Goal: Information Seeking & Learning: Learn about a topic

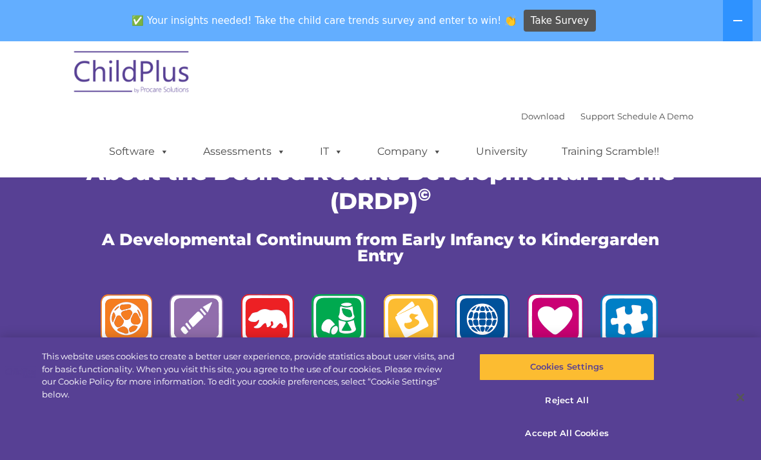
click at [737, 20] on icon at bounding box center [737, 20] width 9 height 1
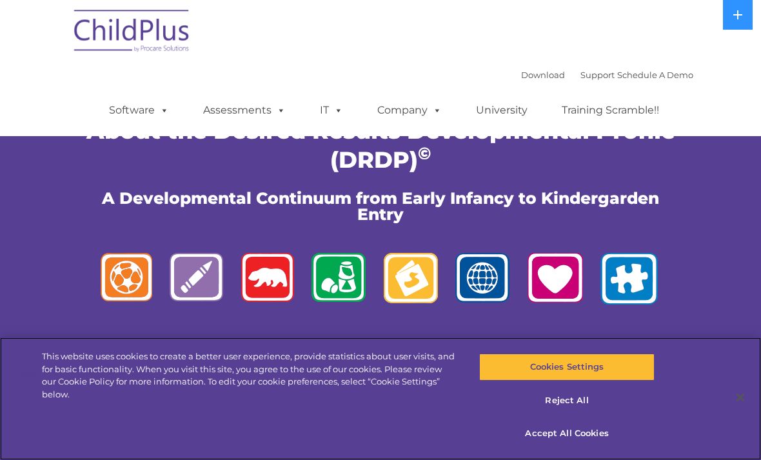
scroll to position [43, 0]
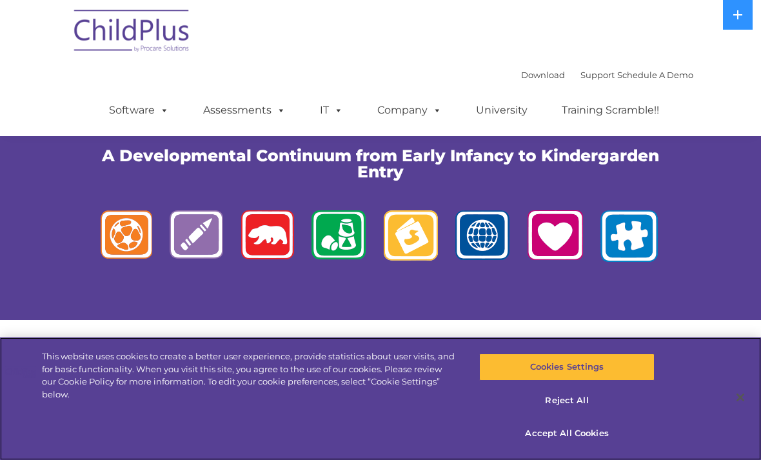
click at [590, 447] on button "Accept All Cookies" at bounding box center [566, 433] width 175 height 27
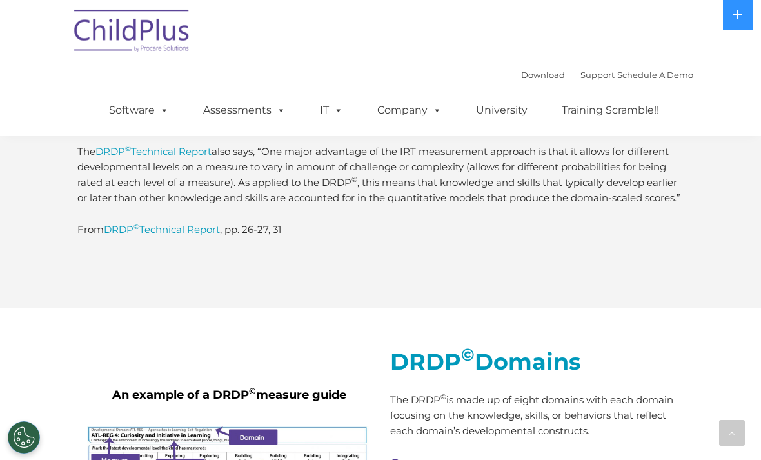
scroll to position [2480, 0]
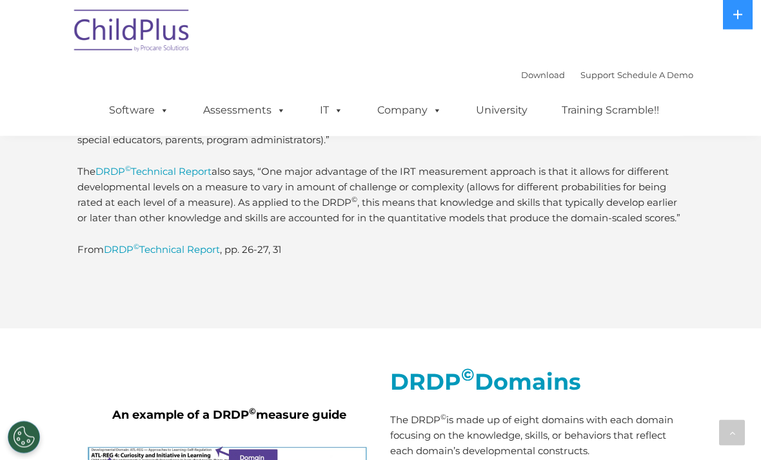
click at [739, 18] on icon at bounding box center [738, 15] width 10 height 10
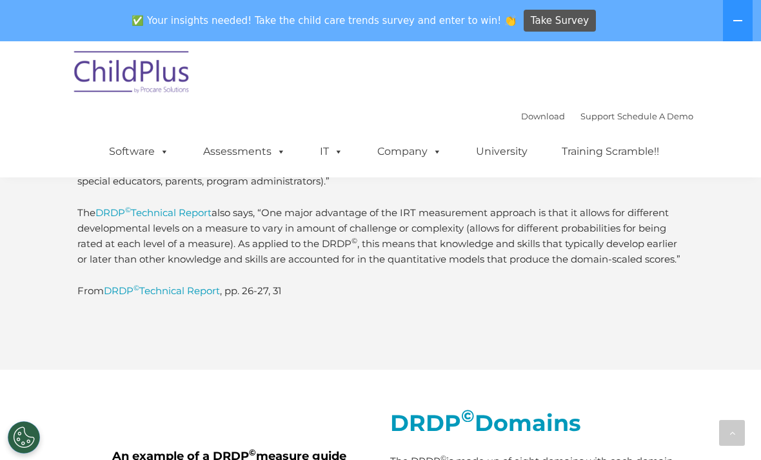
click at [752, 10] on button at bounding box center [738, 20] width 30 height 41
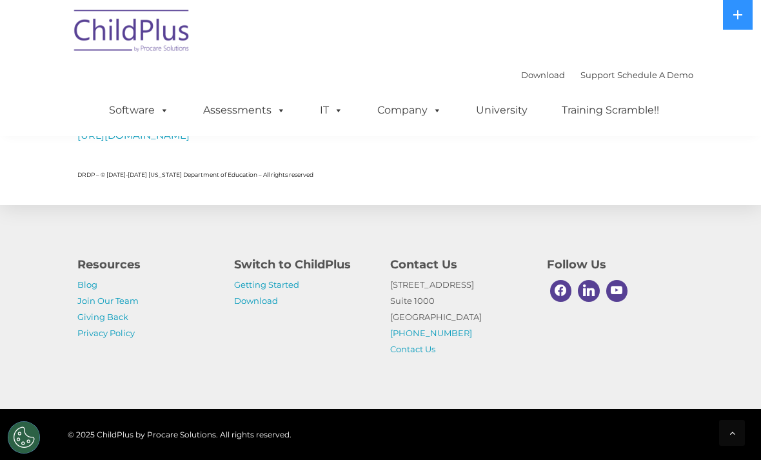
scroll to position [6662, 0]
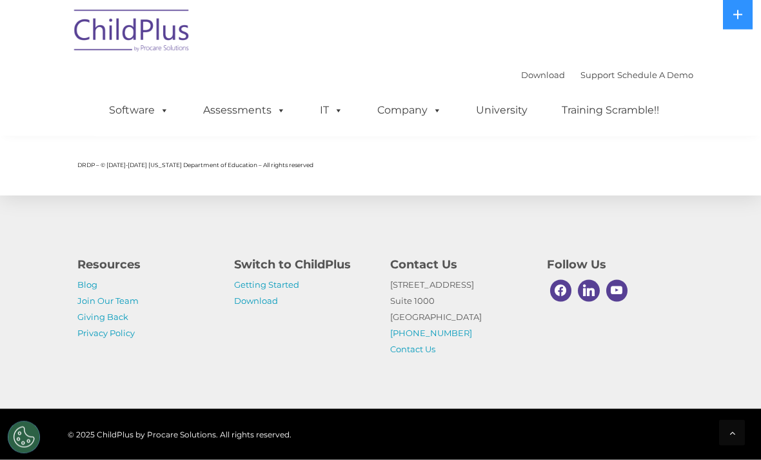
click at [3, 317] on div "Resources Blog Join Our Team Giving Back Privacy Policy Switch to ChildPlus Get…" at bounding box center [380, 297] width 761 height 224
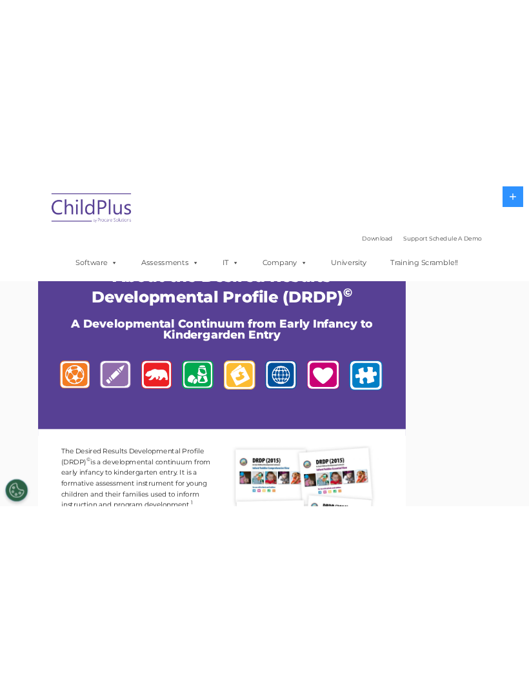
scroll to position [0, 0]
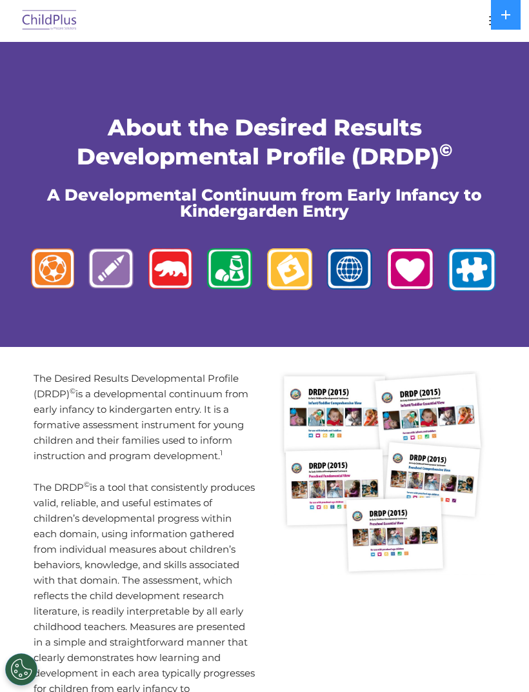
click at [54, 19] on img at bounding box center [49, 21] width 61 height 30
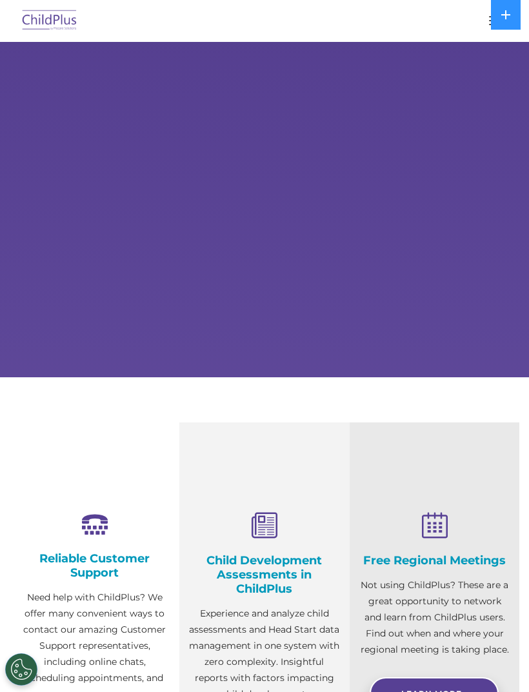
select select "MEDIUM"
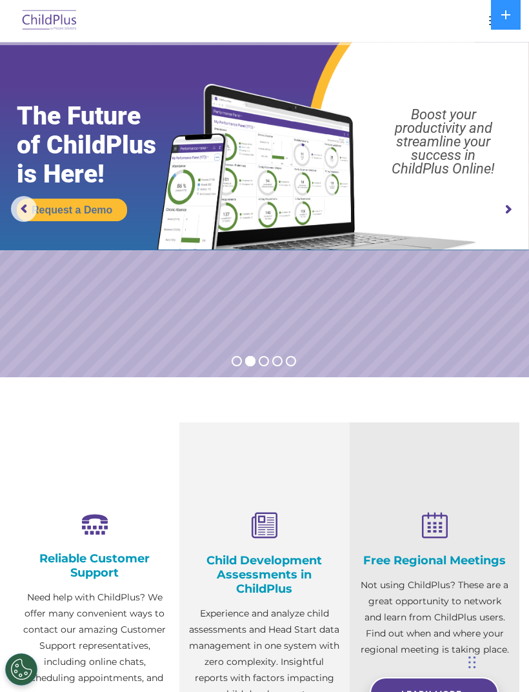
click at [519, 23] on button at bounding box center [506, 15] width 30 height 30
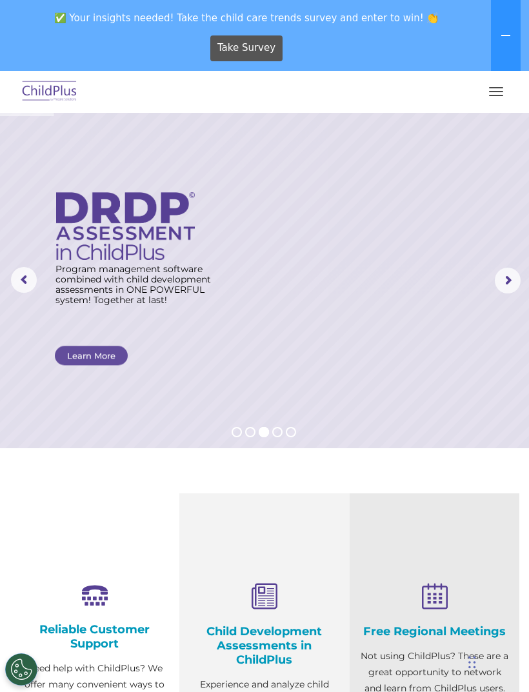
click at [499, 90] on button "button" at bounding box center [496, 91] width 27 height 21
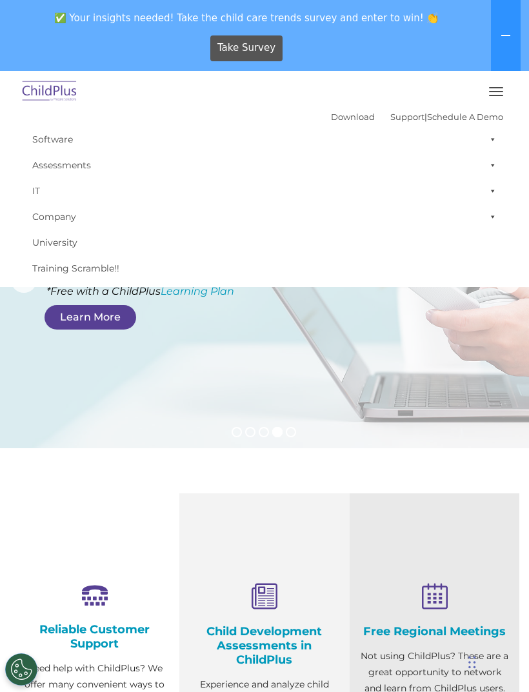
click at [499, 96] on button "button" at bounding box center [496, 91] width 27 height 21
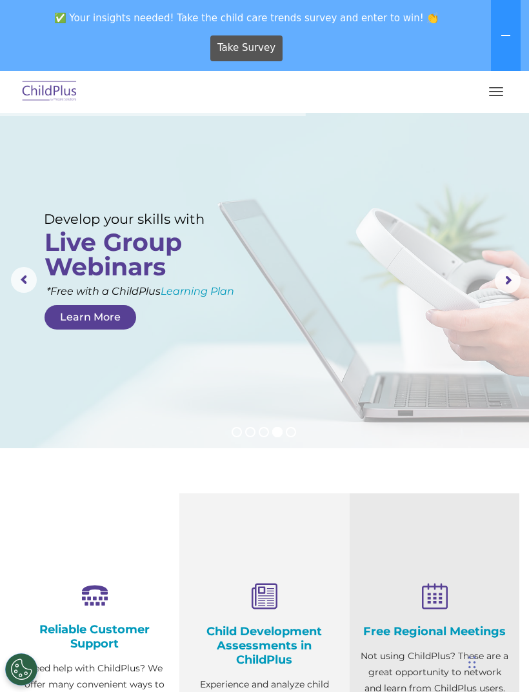
click at [488, 93] on button "button" at bounding box center [496, 91] width 27 height 21
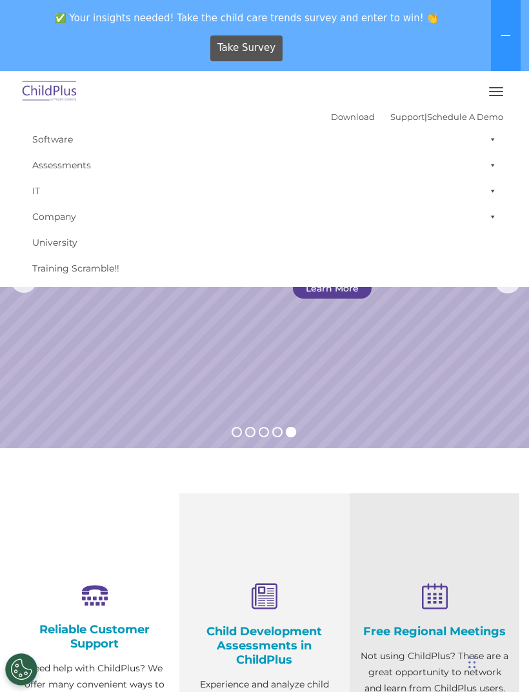
click at [494, 135] on span at bounding box center [490, 139] width 13 height 26
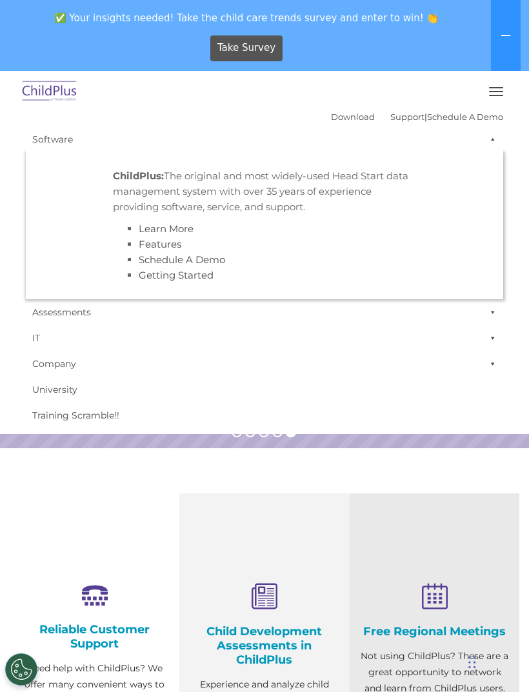
click at [493, 139] on span at bounding box center [490, 139] width 13 height 26
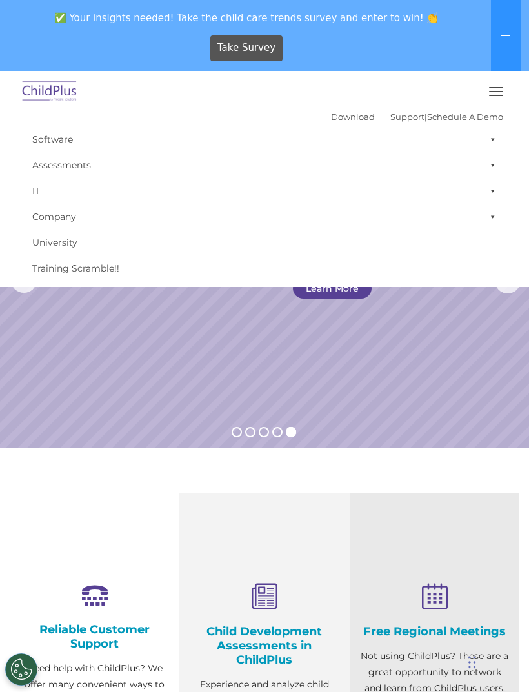
click at [495, 163] on span at bounding box center [490, 165] width 13 height 26
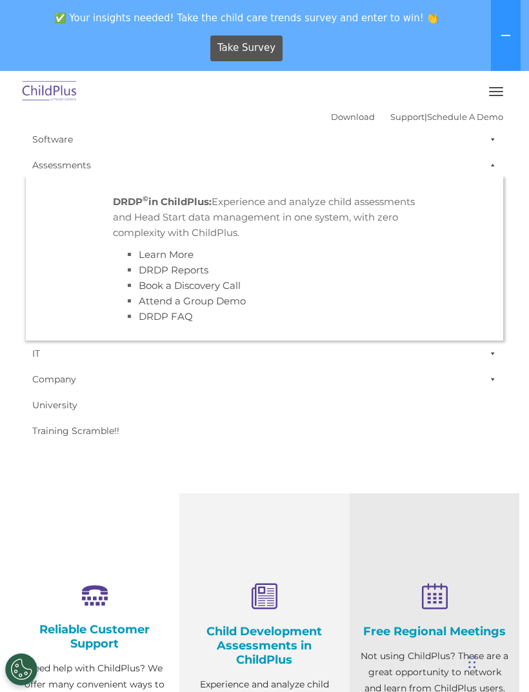
click at [494, 166] on span at bounding box center [490, 165] width 13 height 26
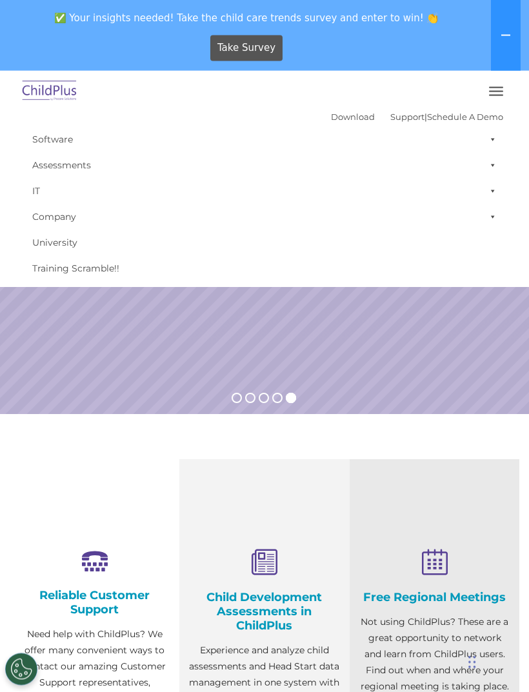
scroll to position [36, 0]
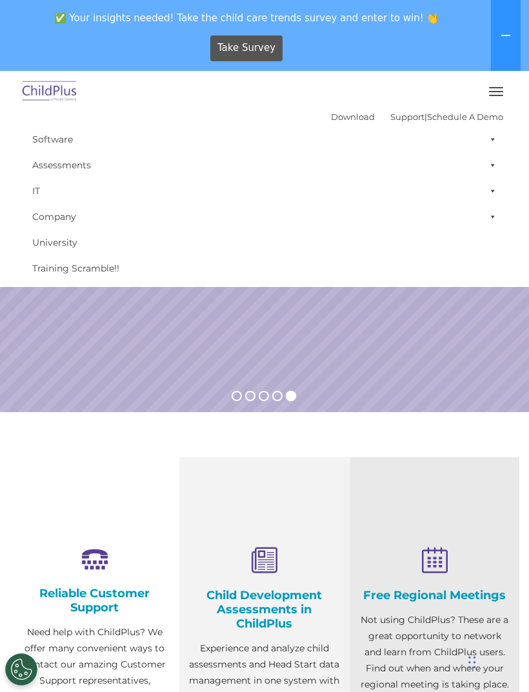
click at [491, 92] on span "button" at bounding box center [496, 91] width 14 height 1
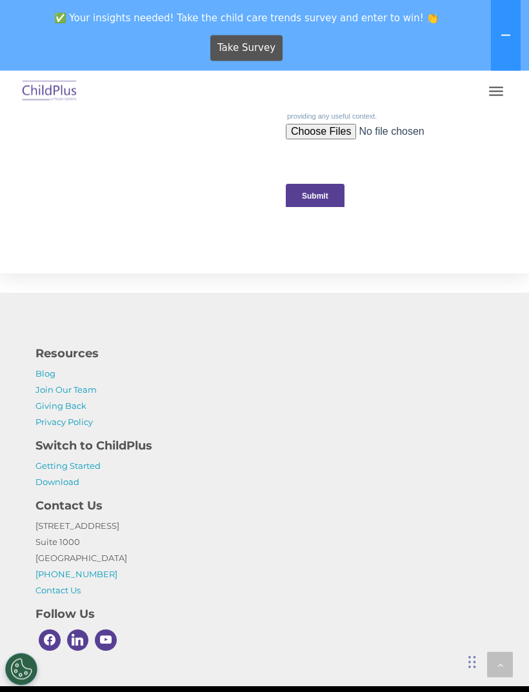
scroll to position [1461, 0]
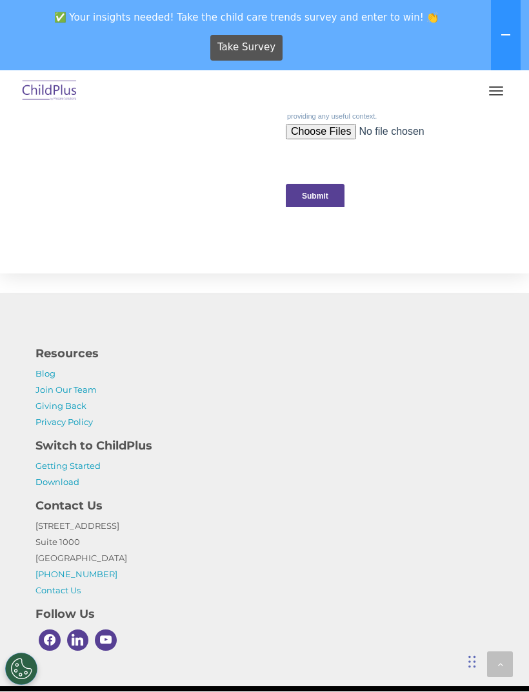
click at [43, 445] on h4 "Switch to ChildPlus" at bounding box center [264, 446] width 458 height 18
click at [52, 450] on h4 "Switch to ChildPlus" at bounding box center [264, 446] width 458 height 18
click at [47, 464] on link "Getting Started" at bounding box center [67, 466] width 65 height 10
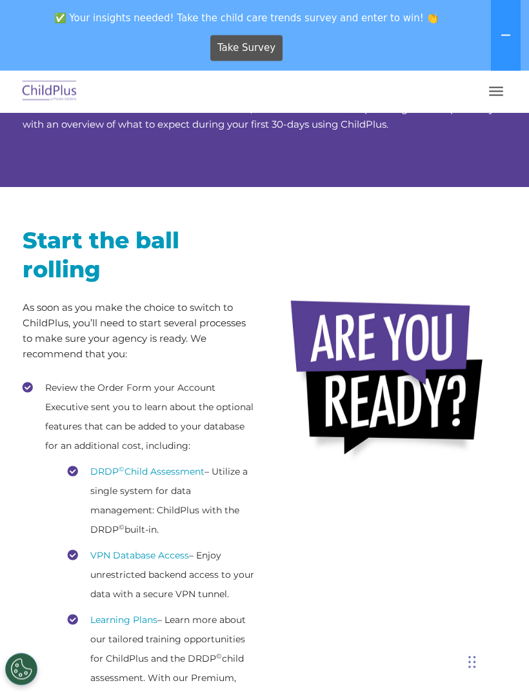
scroll to position [144, 0]
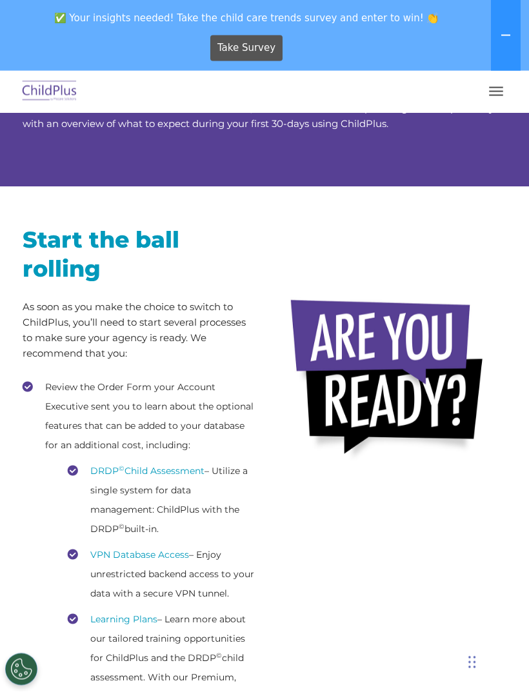
click at [184, 462] on li "DRDP © Child Assessment – Utilize a single system for data management: ChildPlu…" at bounding box center [161, 500] width 187 height 77
click at [160, 473] on link "DRDP © Child Assessment" at bounding box center [147, 472] width 114 height 12
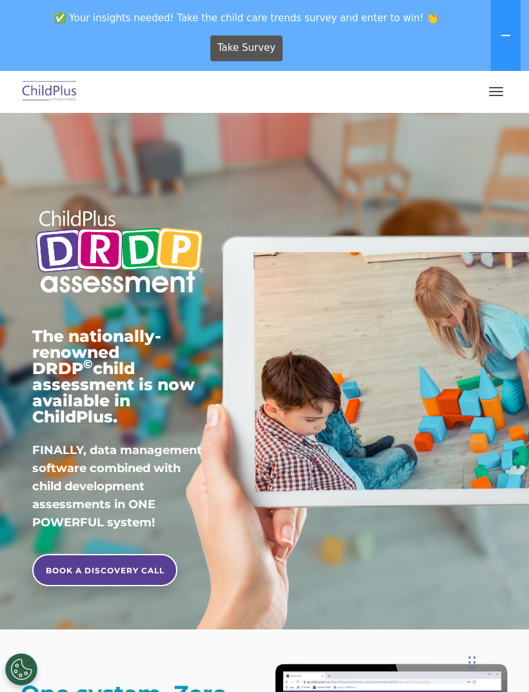
click at [501, 88] on span "button" at bounding box center [496, 87] width 14 height 1
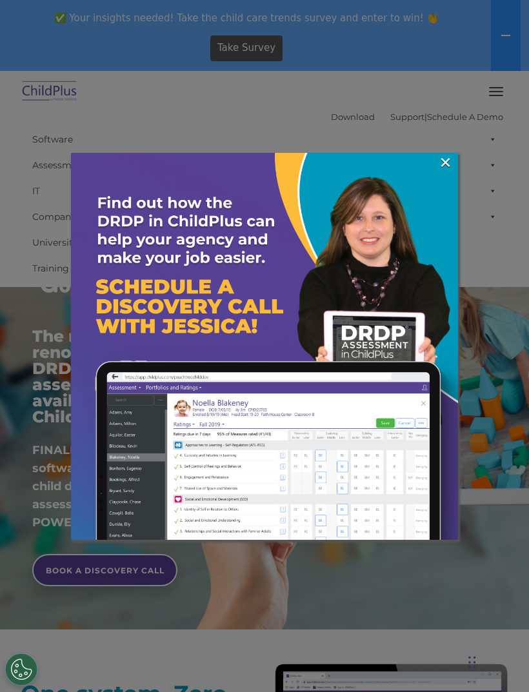
click at [431, 168] on img at bounding box center [264, 346] width 387 height 387
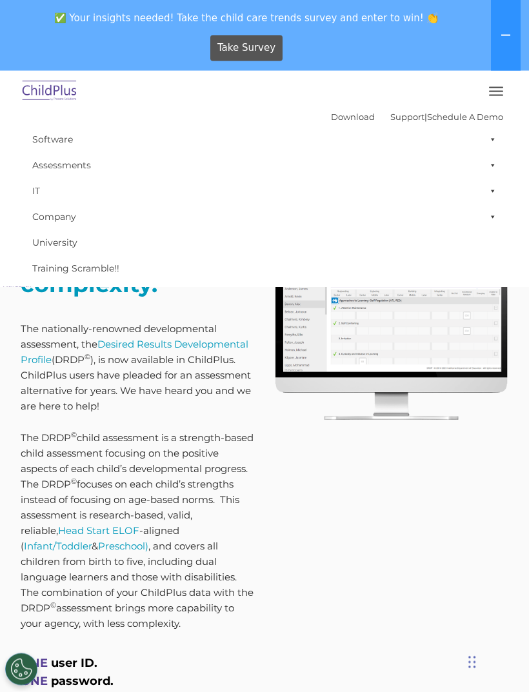
scroll to position [439, 0]
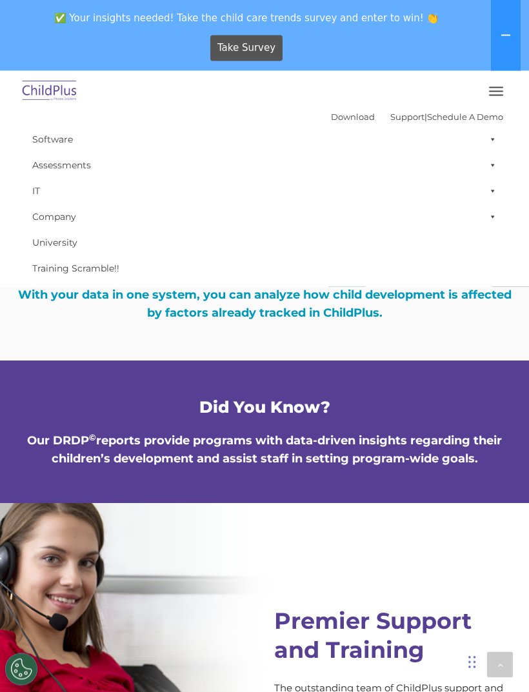
click at [494, 92] on button "button" at bounding box center [496, 91] width 27 height 21
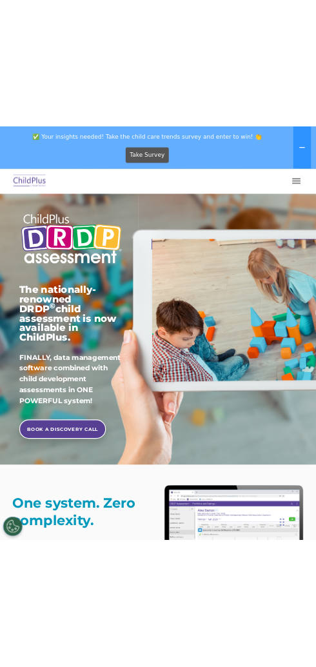
scroll to position [0, 0]
